Goal: Transaction & Acquisition: Subscribe to service/newsletter

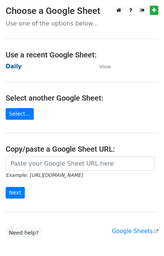
click at [14, 69] on strong "Daily" at bounding box center [14, 66] width 16 height 7
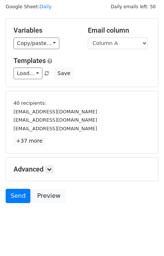
scroll to position [32, 0]
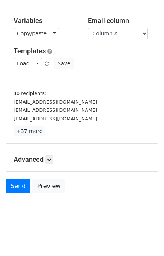
click at [52, 164] on div "Advanced Tracking Track Opens UTM Codes Track Clicks Filters Only include sprea…" at bounding box center [82, 159] width 152 height 23
click at [51, 158] on icon at bounding box center [49, 159] width 5 height 5
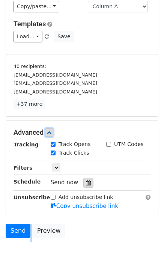
scroll to position [96, 0]
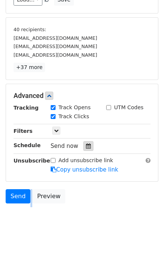
click at [83, 144] on div at bounding box center [88, 146] width 10 height 10
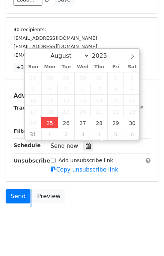
type input "2025-08-25 12:02"
type input "02"
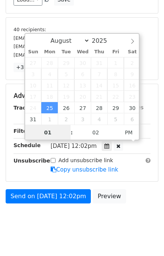
type input "01"
type input "2025-08-25 13:02"
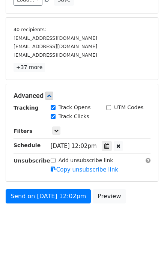
click at [135, 213] on body "New Campaign Daily emails left: 50 Google Sheet: Daily Variables Copy/paste... …" at bounding box center [82, 73] width 164 height 327
click at [106, 146] on icon at bounding box center [103, 145] width 5 height 5
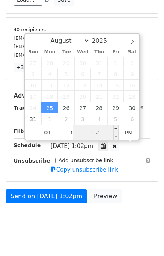
click at [90, 137] on input "02" at bounding box center [96, 132] width 46 height 15
type input "00"
type input "2025-08-25 13:00"
click at [136, 202] on div "Send on Aug 25 at 1:02pm Preview" at bounding box center [82, 198] width 164 height 18
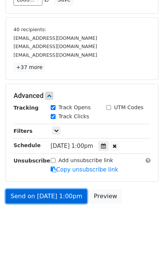
click at [60, 190] on link "Send on Aug 25 at 1:00pm" at bounding box center [46, 196] width 81 height 14
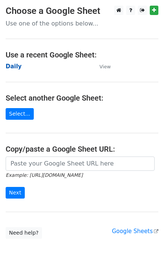
click at [12, 66] on strong "Daily" at bounding box center [14, 66] width 16 height 7
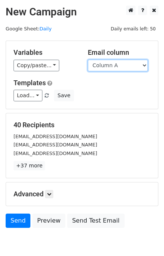
click at [105, 66] on select "Column A Column B Column C" at bounding box center [118, 66] width 60 height 12
select select "Column B"
click at [88, 60] on select "Column A Column B Column C" at bounding box center [118, 66] width 60 height 12
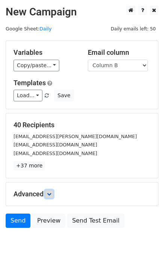
click at [53, 195] on link at bounding box center [49, 194] width 8 height 8
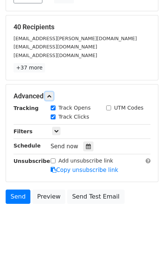
scroll to position [104, 0]
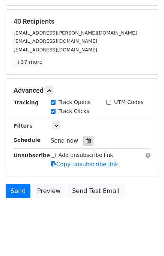
click at [86, 142] on icon at bounding box center [88, 140] width 5 height 5
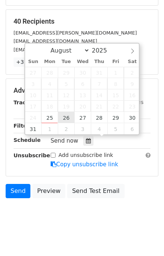
type input "2025-08-26 12:00"
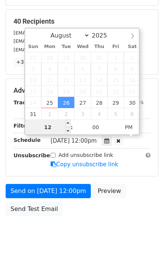
scroll to position [96, 0]
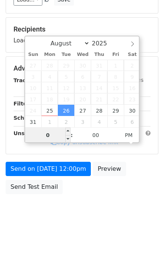
type input "02"
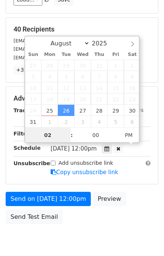
scroll to position [104, 0]
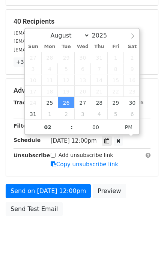
type input "2025-08-26 14:00"
click at [133, 183] on form "Variables Copy/paste... {{Column A}} {{Column B}} {{Column C}} Email column Col…" at bounding box center [82, 78] width 153 height 283
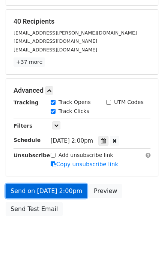
click at [53, 191] on link "Send on Aug 26 at 2:00pm" at bounding box center [46, 191] width 81 height 14
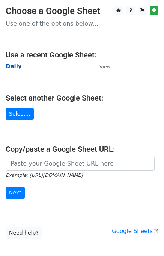
click at [13, 66] on strong "Daily" at bounding box center [14, 66] width 16 height 7
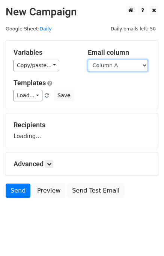
drag, startPoint x: 0, startPoint y: 0, endPoint x: 108, endPoint y: 66, distance: 127.0
click at [108, 64] on select "Column A Column B Column C" at bounding box center [118, 66] width 60 height 12
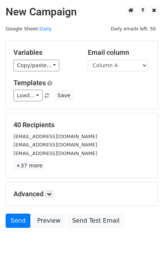
click at [113, 95] on div "Load... No templates saved Save" at bounding box center [82, 96] width 148 height 12
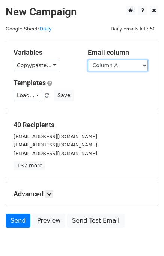
click at [108, 67] on select "Column A Column B Column C" at bounding box center [118, 66] width 60 height 12
select select "Column C"
click at [88, 60] on select "Column A Column B Column C" at bounding box center [118, 66] width 60 height 12
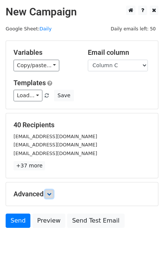
click at [53, 192] on link at bounding box center [49, 194] width 8 height 8
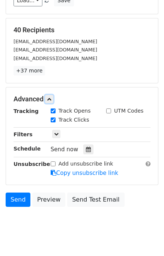
scroll to position [101, 0]
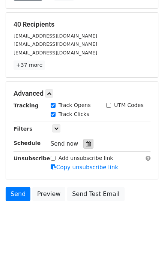
click at [89, 142] on div at bounding box center [88, 144] width 10 height 10
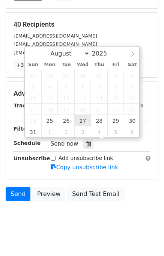
type input "2025-08-27 12:00"
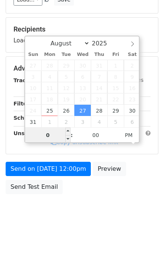
type input "03"
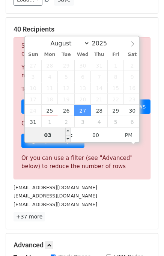
scroll to position [101, 0]
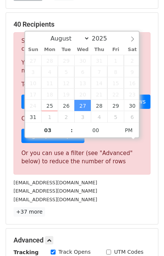
type input "2025-08-27 15:00"
click at [103, 221] on div "40 Recipients Sorry, you don't have enough daily email credits to send these em…" at bounding box center [82, 118] width 152 height 211
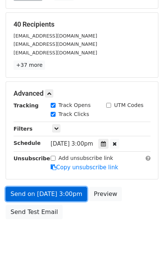
click at [52, 193] on link "Send on Aug 27 at 3:00pm" at bounding box center [46, 194] width 81 height 14
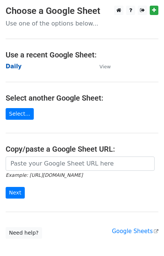
click at [16, 69] on strong "Daily" at bounding box center [14, 66] width 16 height 7
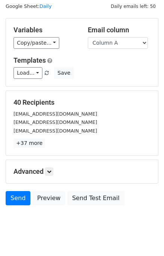
scroll to position [35, 0]
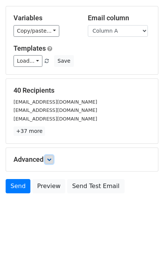
click at [51, 157] on icon at bounding box center [49, 159] width 5 height 5
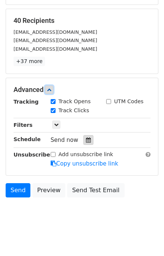
scroll to position [105, 0]
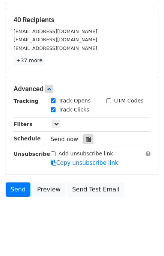
click at [83, 139] on div at bounding box center [88, 139] width 10 height 10
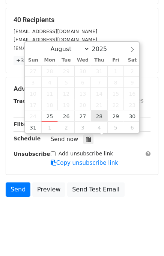
type input "2025-08-28 12:00"
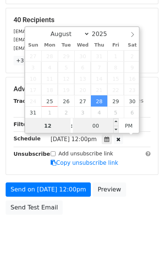
scroll to position [0, 0]
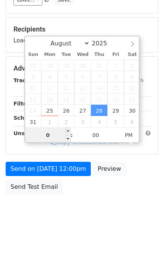
type input "04"
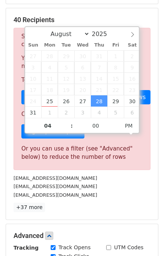
type input "2025-08-28 16:00"
click at [107, 197] on div "talhanazir124@gmail.com" at bounding box center [82, 195] width 148 height 9
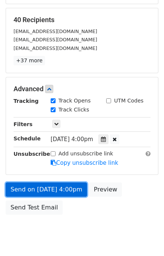
click at [41, 187] on link "Send on Aug 28 at 4:00pm" at bounding box center [46, 189] width 81 height 14
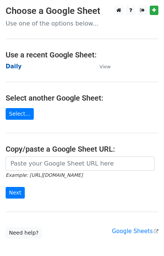
click at [14, 69] on strong "Daily" at bounding box center [14, 66] width 16 height 7
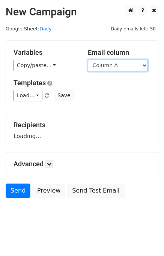
drag, startPoint x: 102, startPoint y: 66, endPoint x: 104, endPoint y: 76, distance: 9.8
click at [102, 66] on select "Column A Column B Column C" at bounding box center [118, 66] width 60 height 12
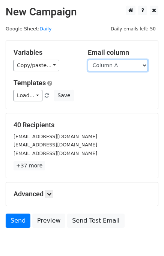
drag, startPoint x: 107, startPoint y: 65, endPoint x: 107, endPoint y: 69, distance: 4.1
click at [107, 65] on select "Column A Column B Column C" at bounding box center [118, 66] width 60 height 12
select select "Column B"
click at [88, 60] on select "Column A Column B Column C" at bounding box center [118, 66] width 60 height 12
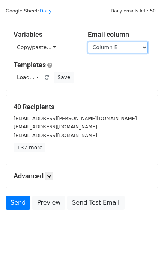
scroll to position [35, 0]
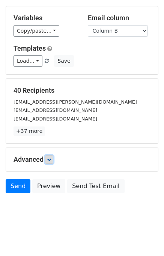
click at [48, 158] on link at bounding box center [49, 159] width 8 height 8
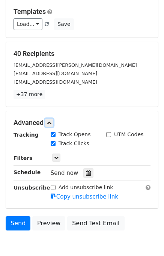
scroll to position [108, 0]
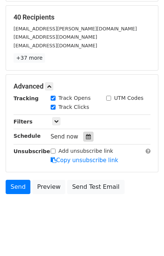
click at [89, 136] on div at bounding box center [88, 137] width 10 height 10
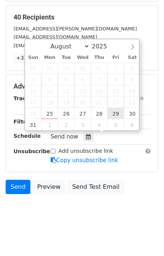
type input "2025-08-29 12:00"
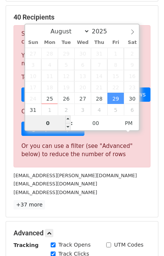
type input "05"
type input "2025-08-29 17:00"
click at [118, 193] on div "info@mallorcasoul.com" at bounding box center [82, 192] width 148 height 9
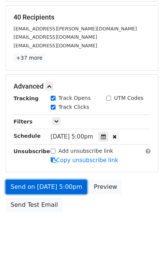
click at [44, 184] on link "Send on Aug 29 at 5:00pm" at bounding box center [46, 187] width 81 height 14
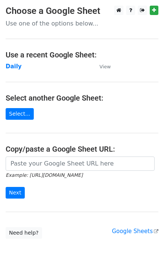
click at [12, 70] on td "Daily" at bounding box center [49, 66] width 86 height 9
click at [12, 69] on strong "Daily" at bounding box center [14, 66] width 16 height 7
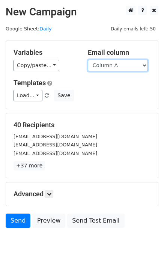
click at [125, 63] on select "Column A Column B Column C" at bounding box center [118, 66] width 60 height 12
select select "Column C"
click at [88, 60] on select "Column A Column B Column C" at bounding box center [118, 66] width 60 height 12
click at [116, 69] on select "Column A Column B Column C" at bounding box center [118, 66] width 60 height 12
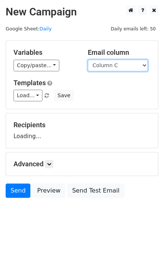
click at [88, 60] on select "Column A Column B Column C" at bounding box center [118, 66] width 60 height 12
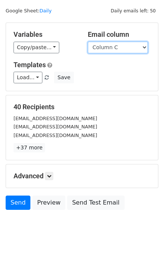
scroll to position [35, 0]
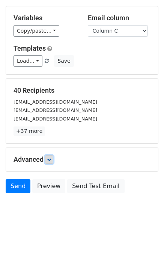
click at [51, 157] on icon at bounding box center [49, 159] width 5 height 5
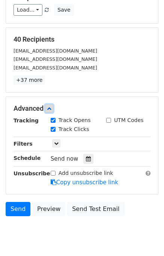
scroll to position [108, 0]
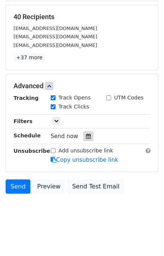
click at [86, 137] on icon at bounding box center [88, 136] width 5 height 5
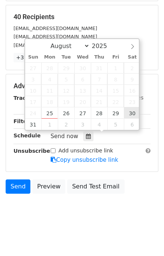
type input "[DATE] 12:00"
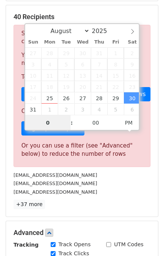
type input "06"
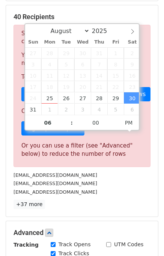
type input "[DATE] 18:00"
click at [111, 190] on div "[EMAIL_ADDRESS][DOMAIN_NAME]" at bounding box center [82, 192] width 148 height 9
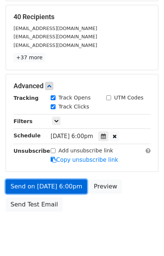
click at [44, 184] on link "Send on [DATE] 6:00pm" at bounding box center [46, 186] width 81 height 14
